Goal: Navigation & Orientation: Find specific page/section

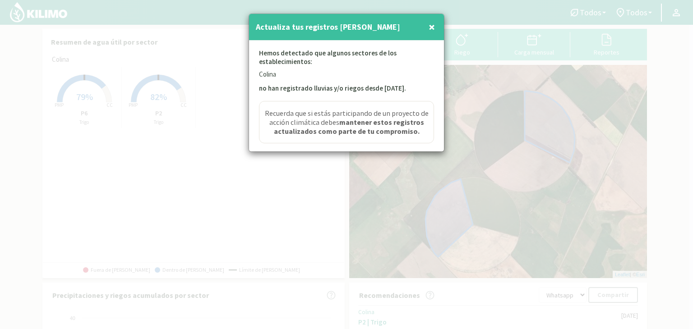
click at [433, 24] on span "×" at bounding box center [431, 26] width 6 height 15
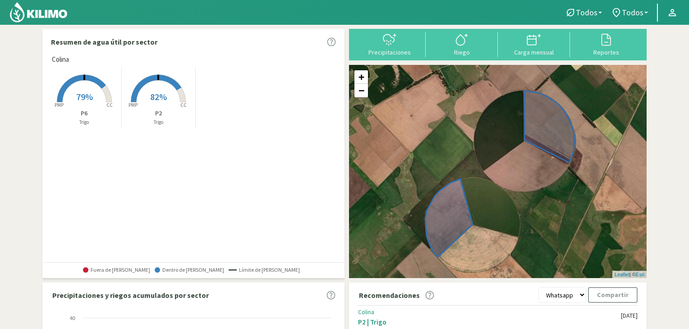
click at [166, 91] on rect at bounding box center [158, 103] width 72 height 72
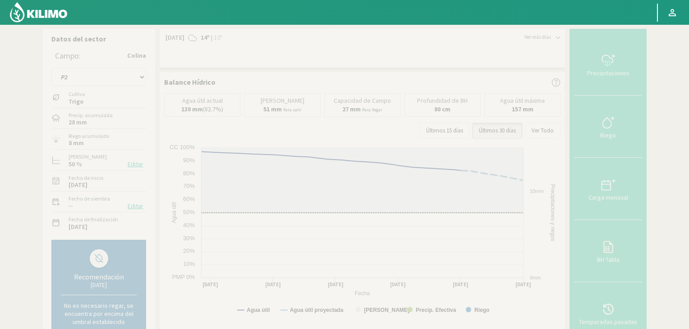
click at [23, 10] on img at bounding box center [38, 12] width 59 height 22
